Goal: Find specific page/section: Find specific page/section

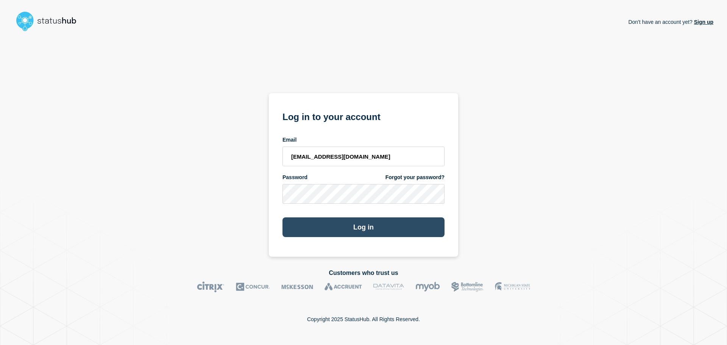
click at [358, 223] on button "Log in" at bounding box center [363, 227] width 162 height 20
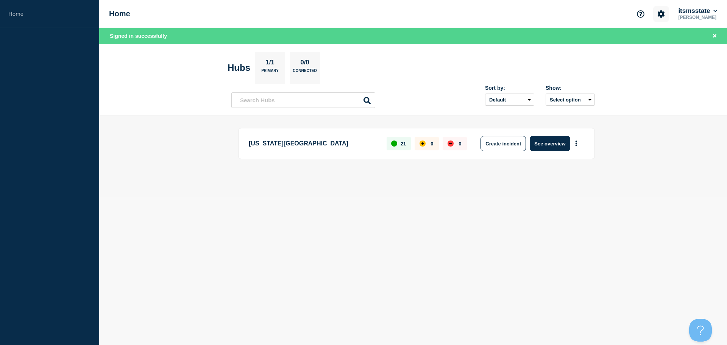
click at [658, 16] on icon "Account settings" at bounding box center [661, 13] width 7 height 7
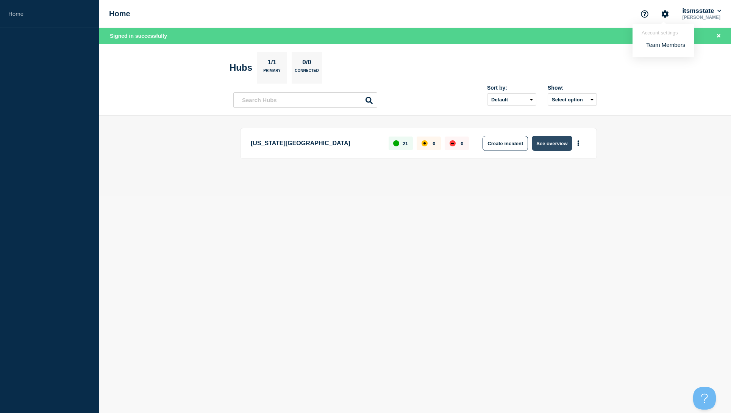
click at [558, 143] on button "See overview" at bounding box center [552, 143] width 40 height 15
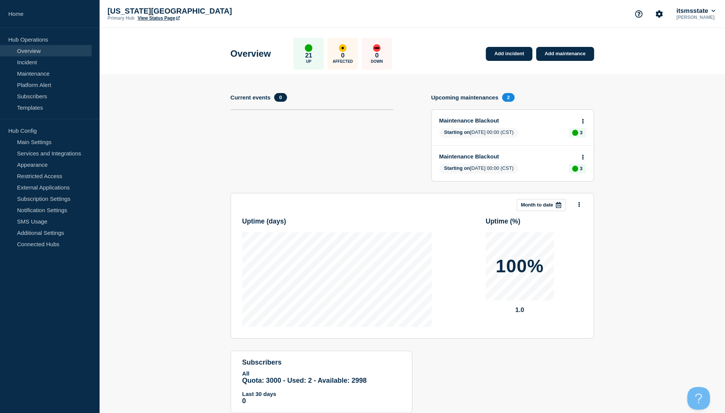
click at [146, 19] on link "View Status Page" at bounding box center [158, 18] width 42 height 5
